Goal: Task Accomplishment & Management: Use online tool/utility

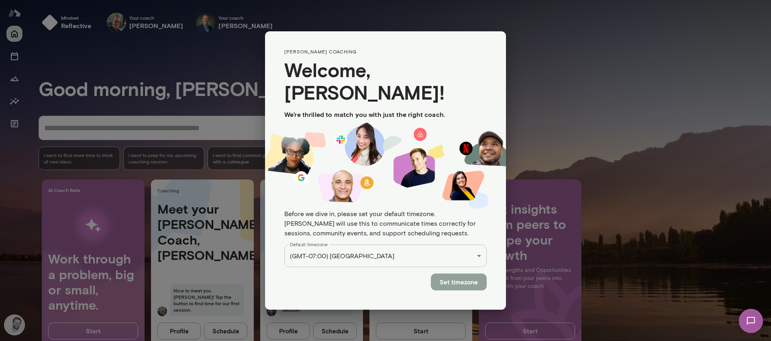
click at [467, 273] on button "Set timezone" at bounding box center [459, 281] width 56 height 17
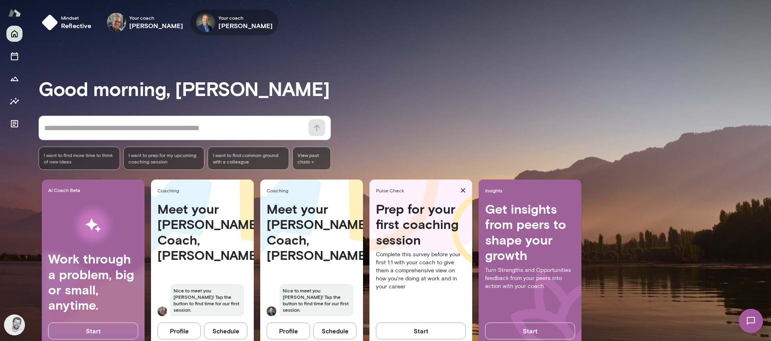
click at [0, 0] on icon "button" at bounding box center [0, 0] width 0 height 0
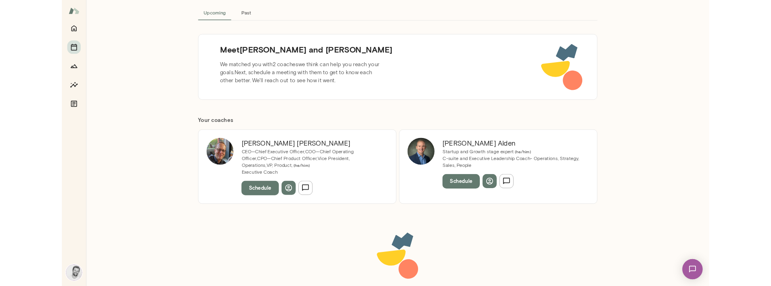
scroll to position [49, 0]
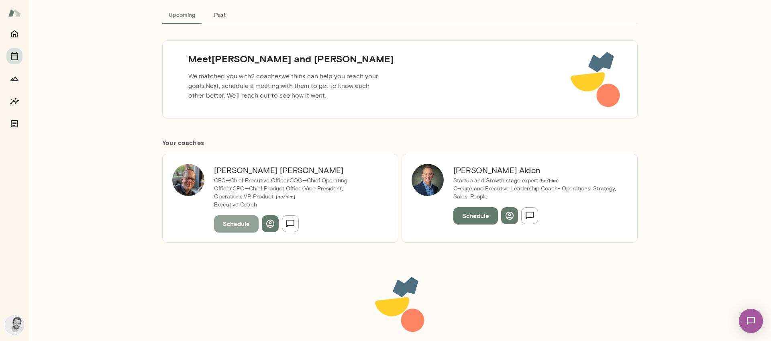
click at [237, 228] on button "Schedule" at bounding box center [236, 223] width 45 height 17
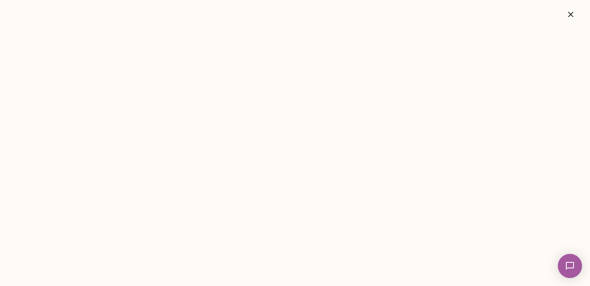
click at [570, 16] on icon "button" at bounding box center [571, 15] width 10 height 10
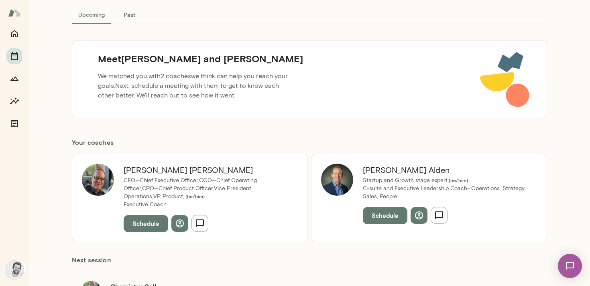
click at [376, 219] on button "Schedule" at bounding box center [385, 215] width 45 height 17
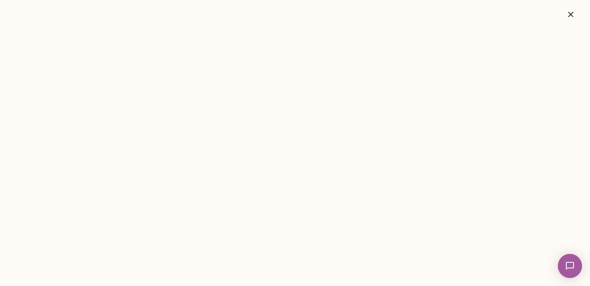
click at [572, 16] on icon "button" at bounding box center [570, 14] width 5 height 5
